Goal: Task Accomplishment & Management: Complete application form

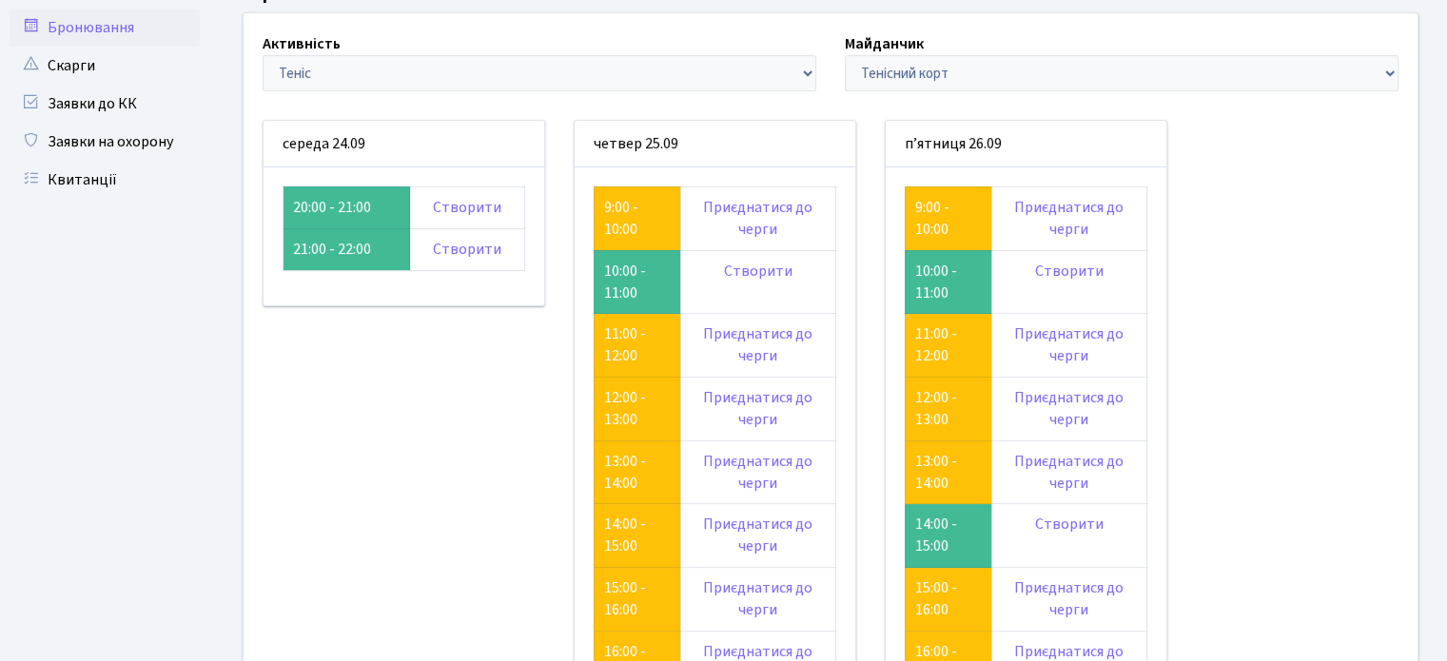
scroll to position [91, 0]
click at [470, 501] on div "середа 24.09 20:00 - 21:00 Створити 21:00 - 22:00 Створити" at bounding box center [403, 595] width 311 height 950
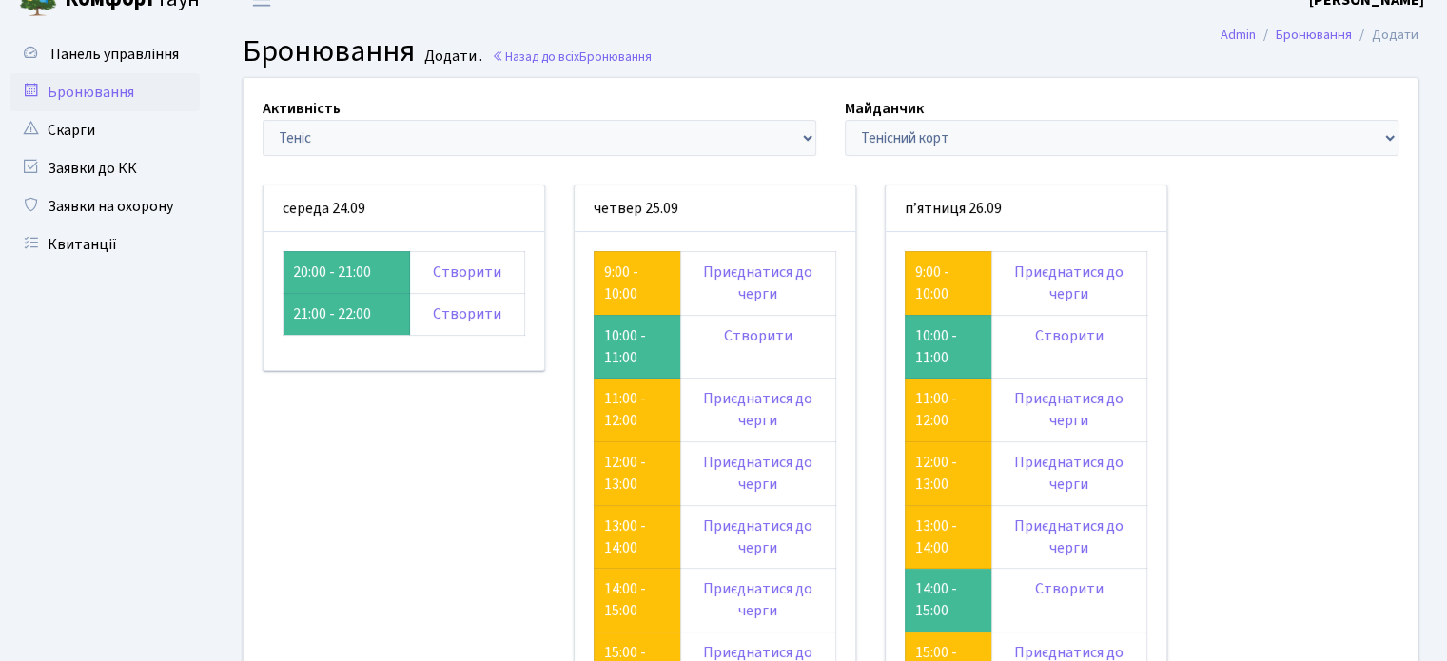
scroll to position [0, 0]
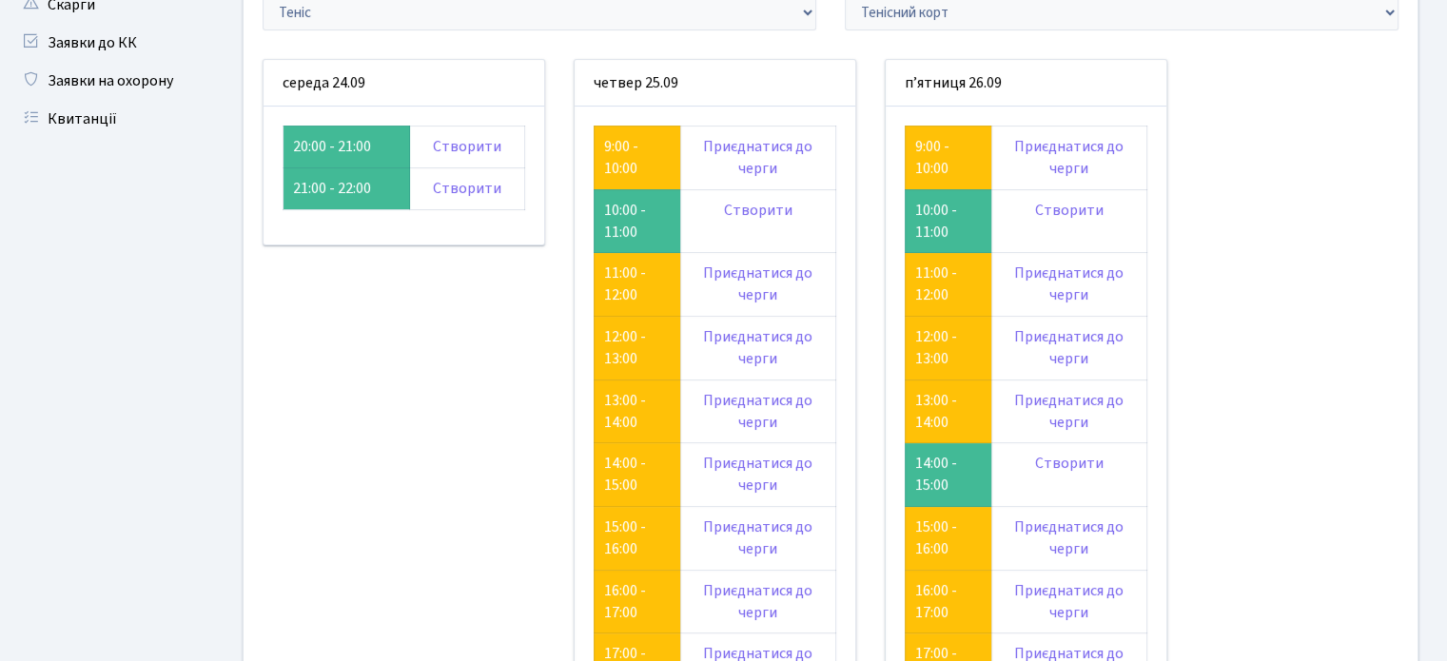
scroll to position [152, 0]
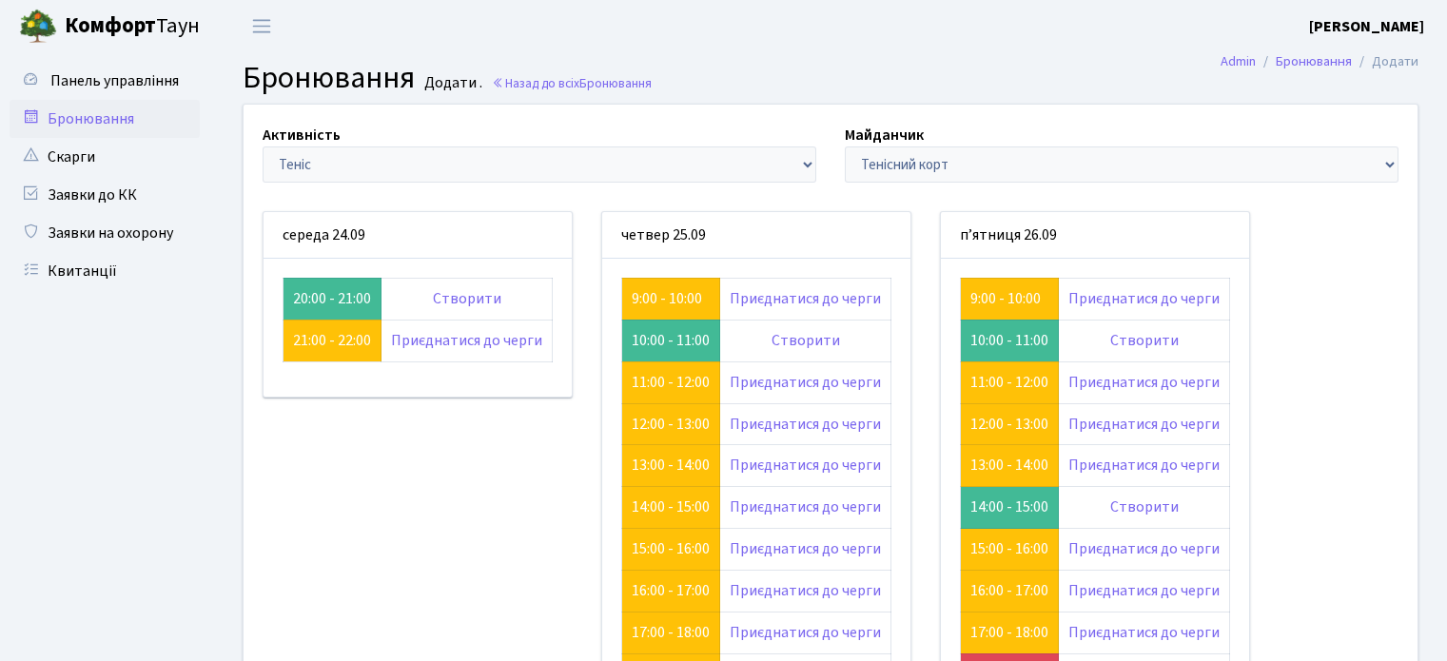
scroll to position [152, 0]
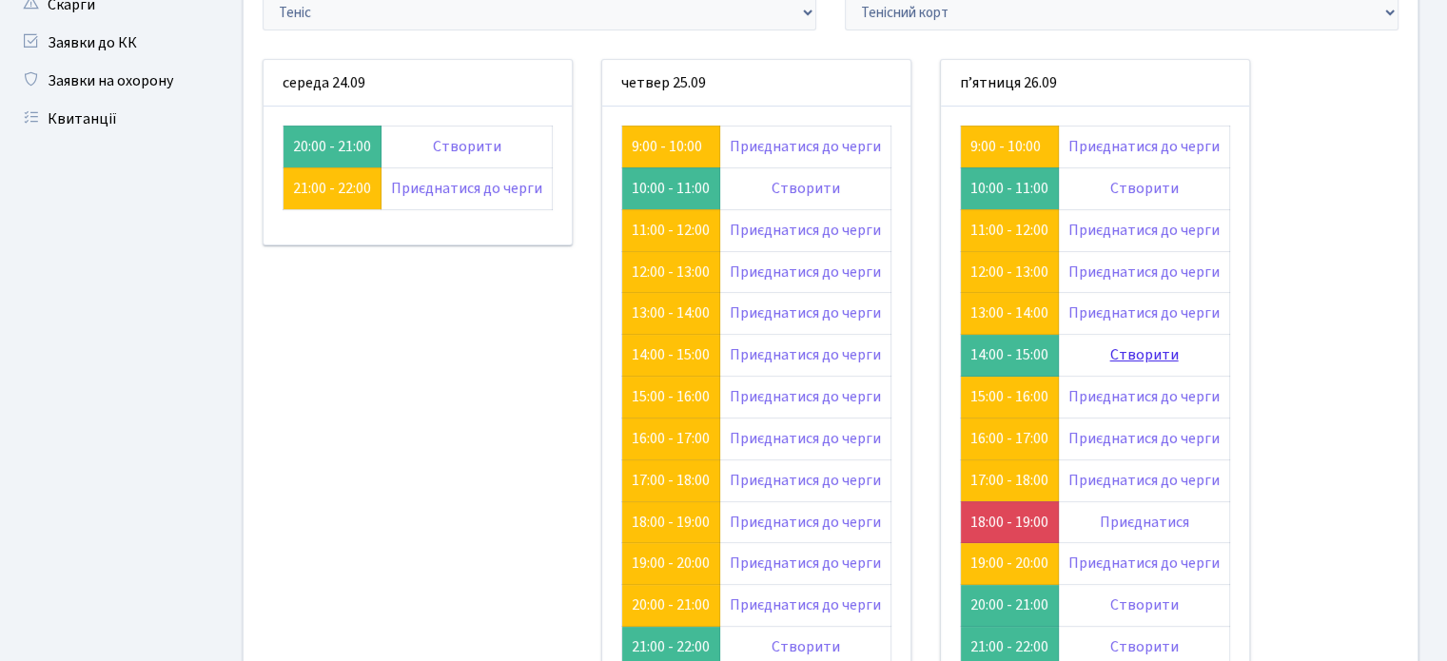
click at [1144, 354] on link "Створити" at bounding box center [1144, 354] width 68 height 21
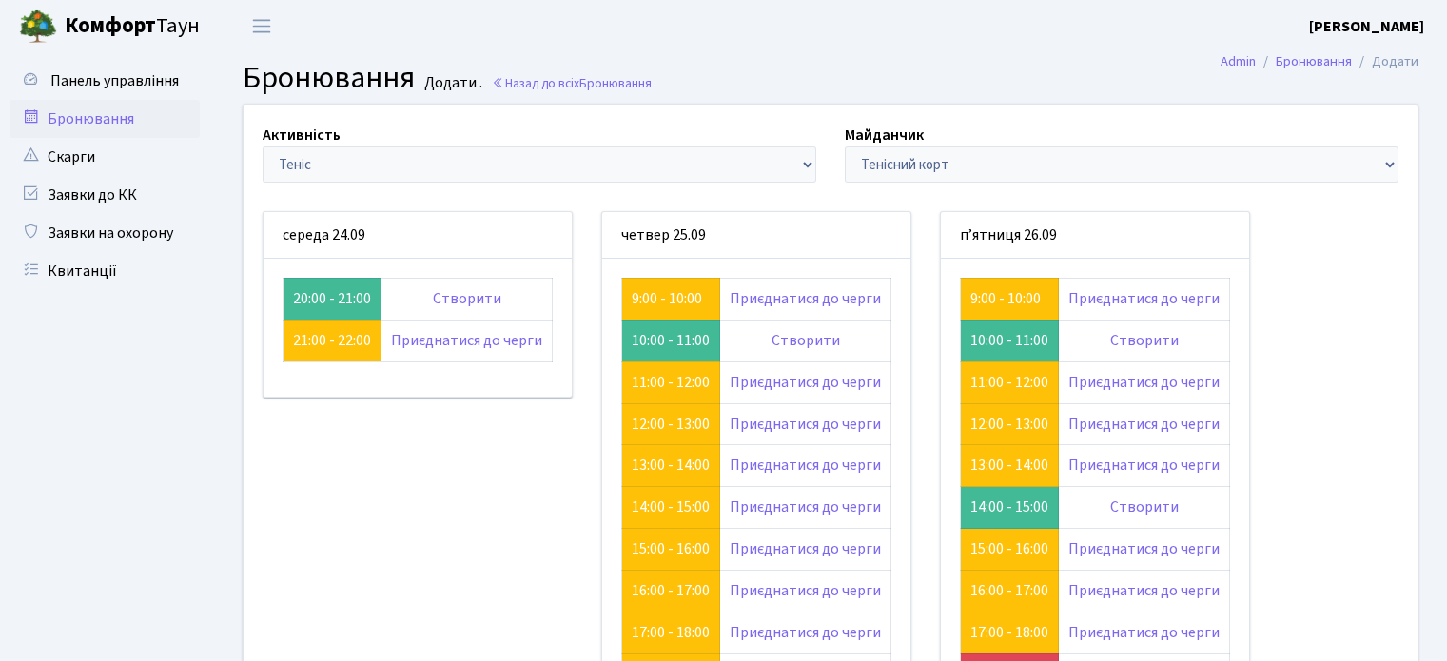
scroll to position [152, 0]
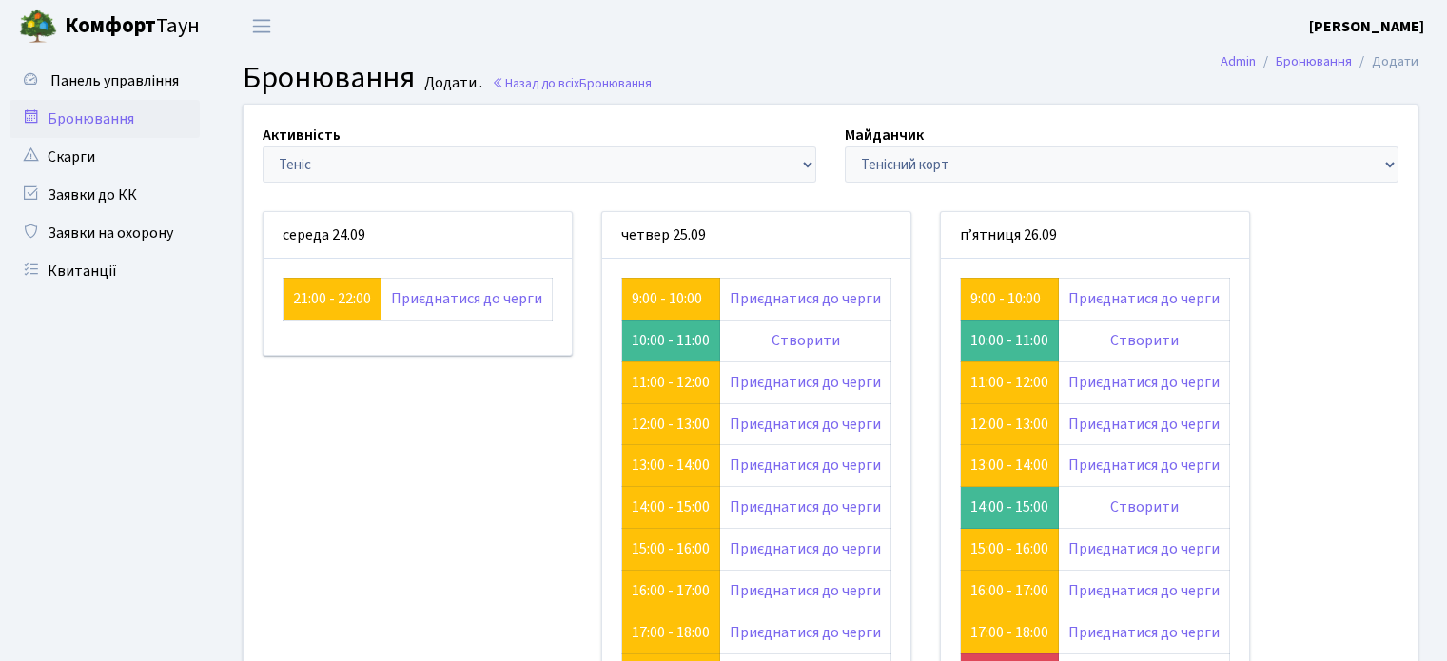
scroll to position [152, 0]
